Goal: Transaction & Acquisition: Book appointment/travel/reservation

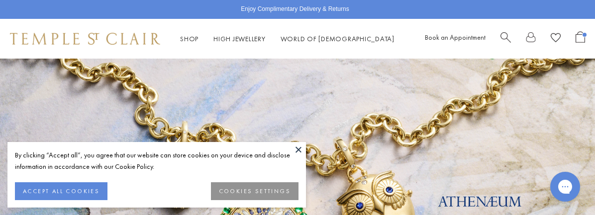
click at [299, 153] on button at bounding box center [298, 149] width 15 height 15
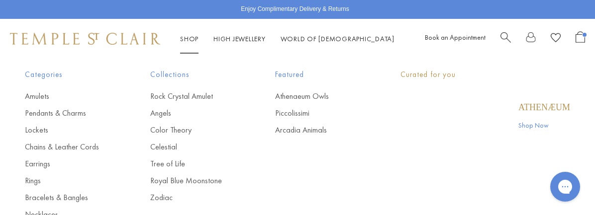
click at [199, 38] on link "Shop Shop" at bounding box center [189, 38] width 18 height 9
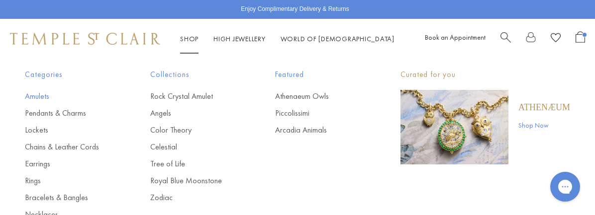
click at [46, 92] on link "Amulets" at bounding box center [68, 96] width 86 height 11
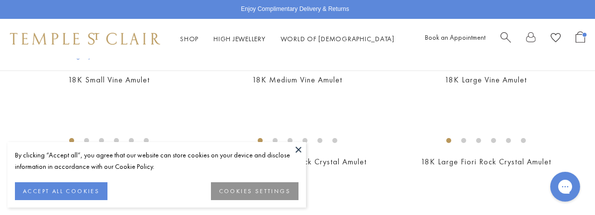
click at [299, 146] on button at bounding box center [298, 149] width 15 height 15
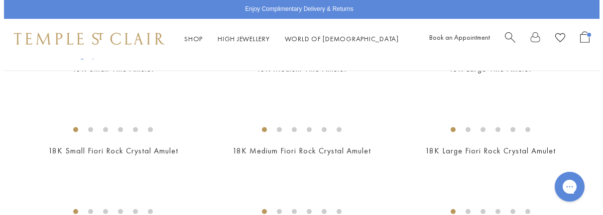
scroll to position [149, 0]
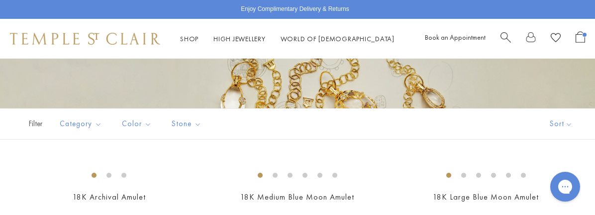
click at [501, 33] on span "Search" at bounding box center [506, 36] width 10 height 10
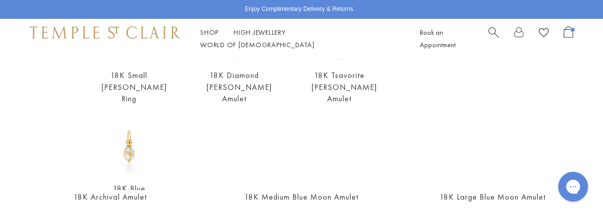
type input "***"
click at [147, 136] on img at bounding box center [129, 145] width 55 height 55
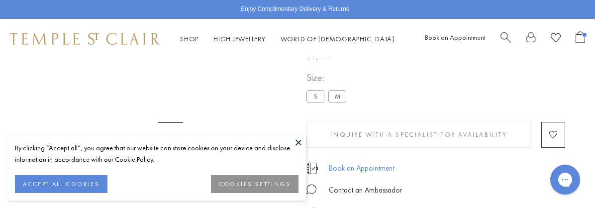
scroll to position [59, 0]
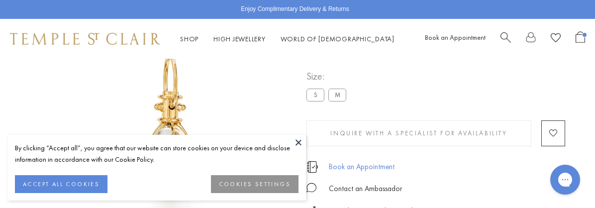
click at [367, 166] on link "Book an Appointment" at bounding box center [362, 166] width 66 height 11
click at [299, 143] on button at bounding box center [298, 142] width 15 height 15
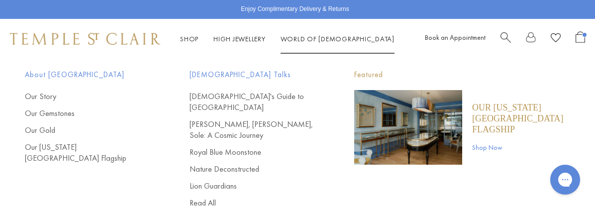
scroll to position [258, 0]
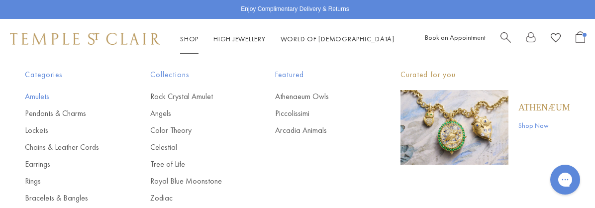
click at [51, 100] on link "Amulets" at bounding box center [68, 96] width 86 height 11
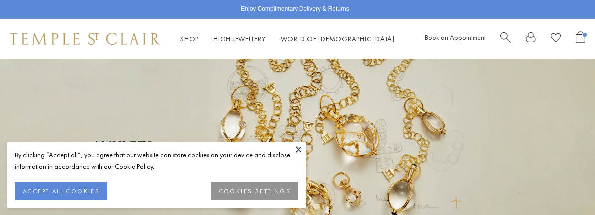
click at [501, 34] on span "Search" at bounding box center [506, 36] width 10 height 10
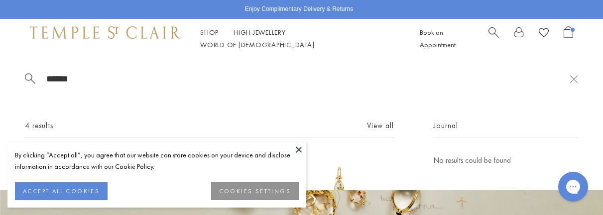
type input "******"
click at [304, 155] on button at bounding box center [298, 149] width 15 height 15
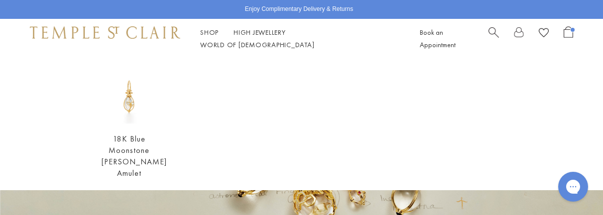
scroll to position [100, 0]
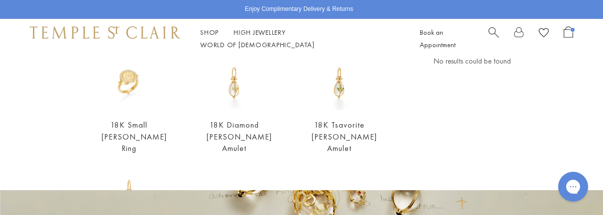
click at [127, 177] on img at bounding box center [129, 195] width 55 height 55
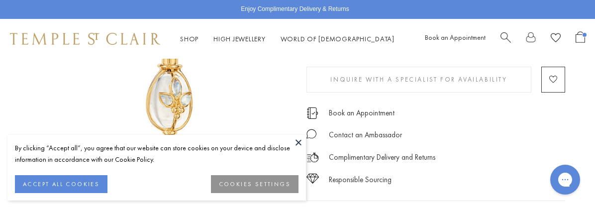
scroll to position [157, 0]
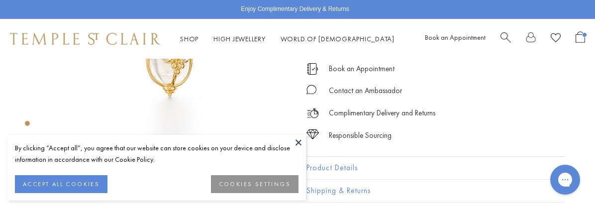
click at [297, 145] on button at bounding box center [298, 142] width 15 height 15
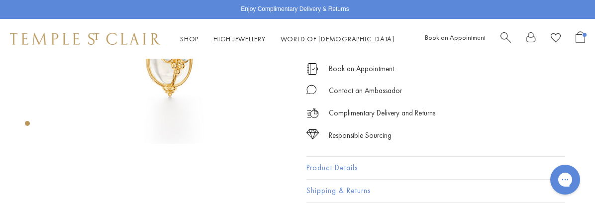
click at [327, 163] on button "Product Details" at bounding box center [436, 168] width 259 height 22
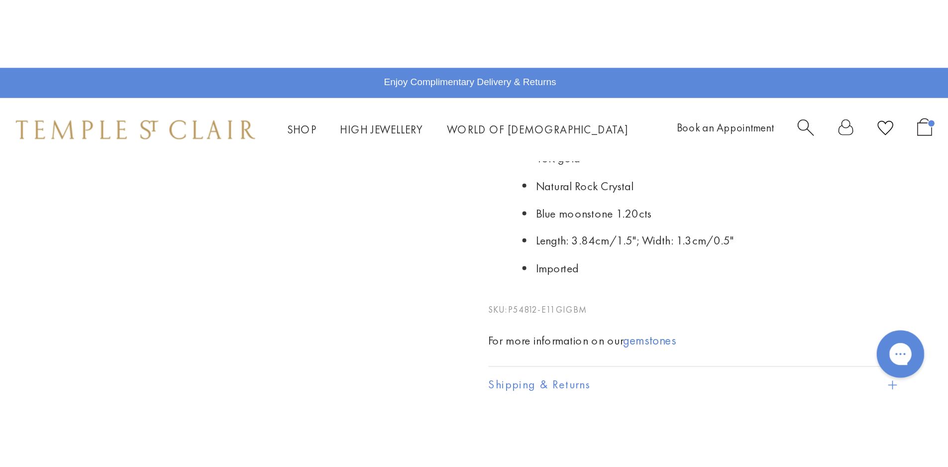
scroll to position [356, 0]
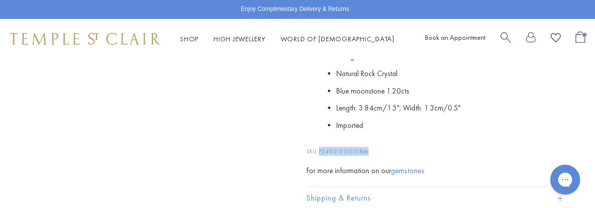
drag, startPoint x: 378, startPoint y: 140, endPoint x: 320, endPoint y: 143, distance: 58.3
click at [320, 143] on p "SKU: P54812-E11GIGBM" at bounding box center [436, 146] width 259 height 19
copy p "P54812-E11GIGBM"
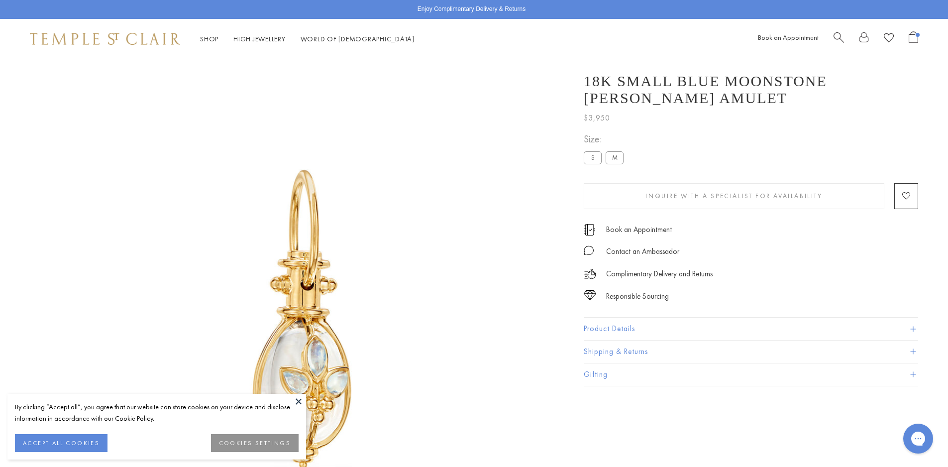
scroll to position [59, 0]
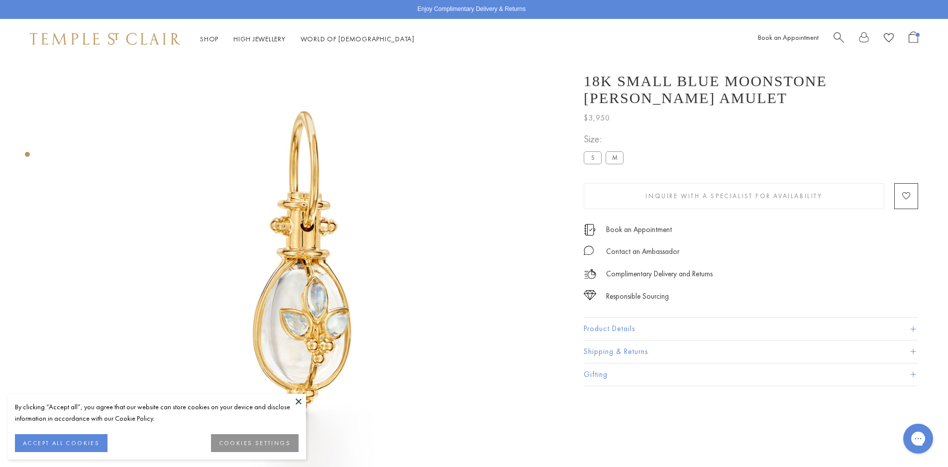
click at [626, 329] on button "Product Details" at bounding box center [751, 329] width 334 height 22
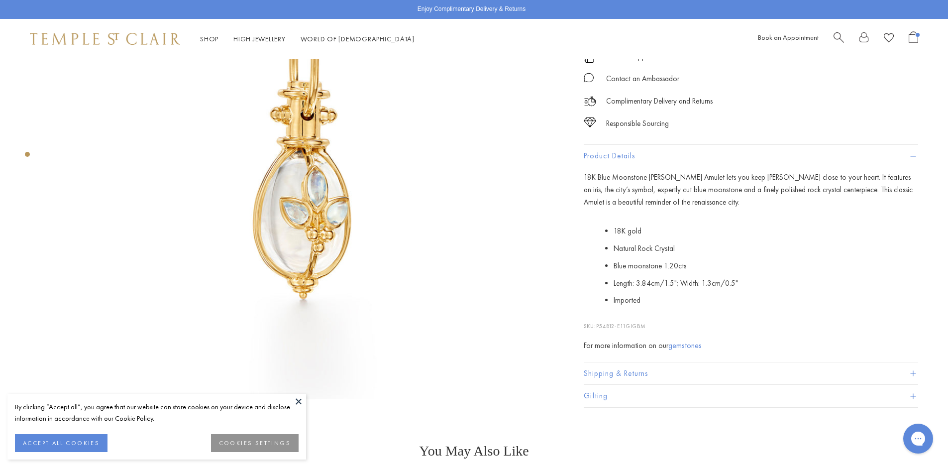
scroll to position [208, 0]
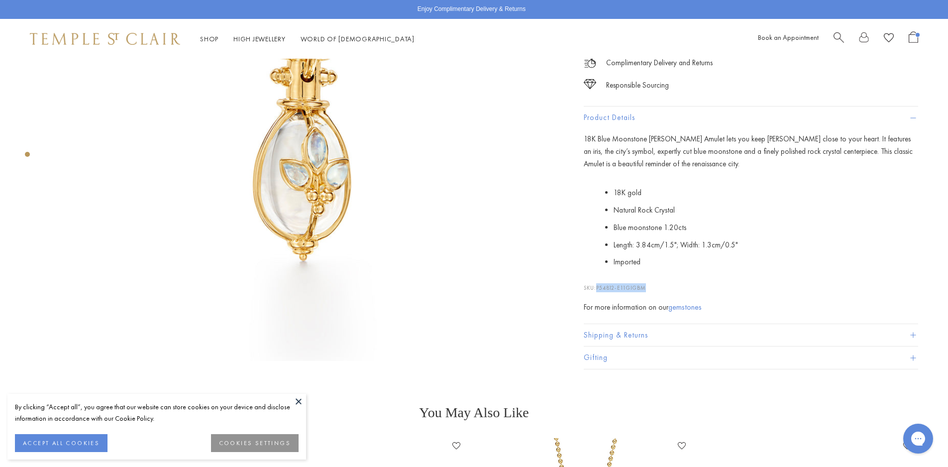
drag, startPoint x: 652, startPoint y: 286, endPoint x: 598, endPoint y: 286, distance: 54.2
click at [598, 286] on p "SKU: P54812-E11GIGBM" at bounding box center [751, 282] width 334 height 19
copy span "P54812-E11GIGBM"
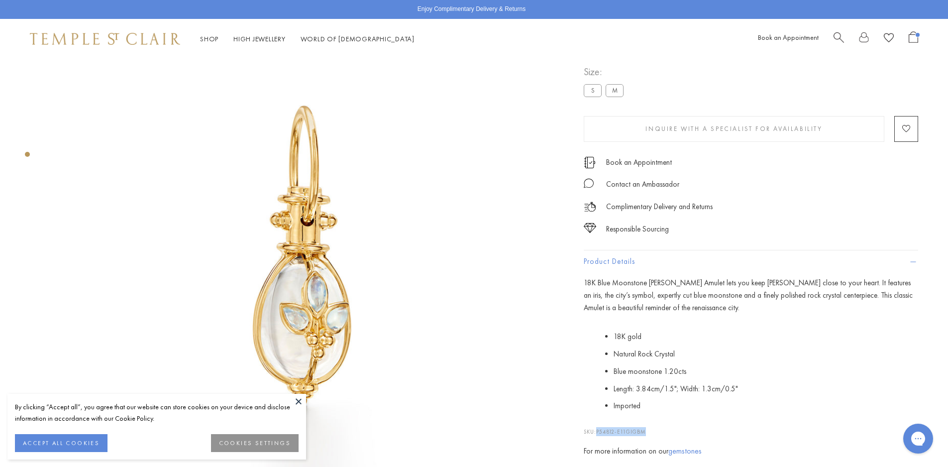
scroll to position [0, 0]
